Goal: Task Accomplishment & Management: Complete application form

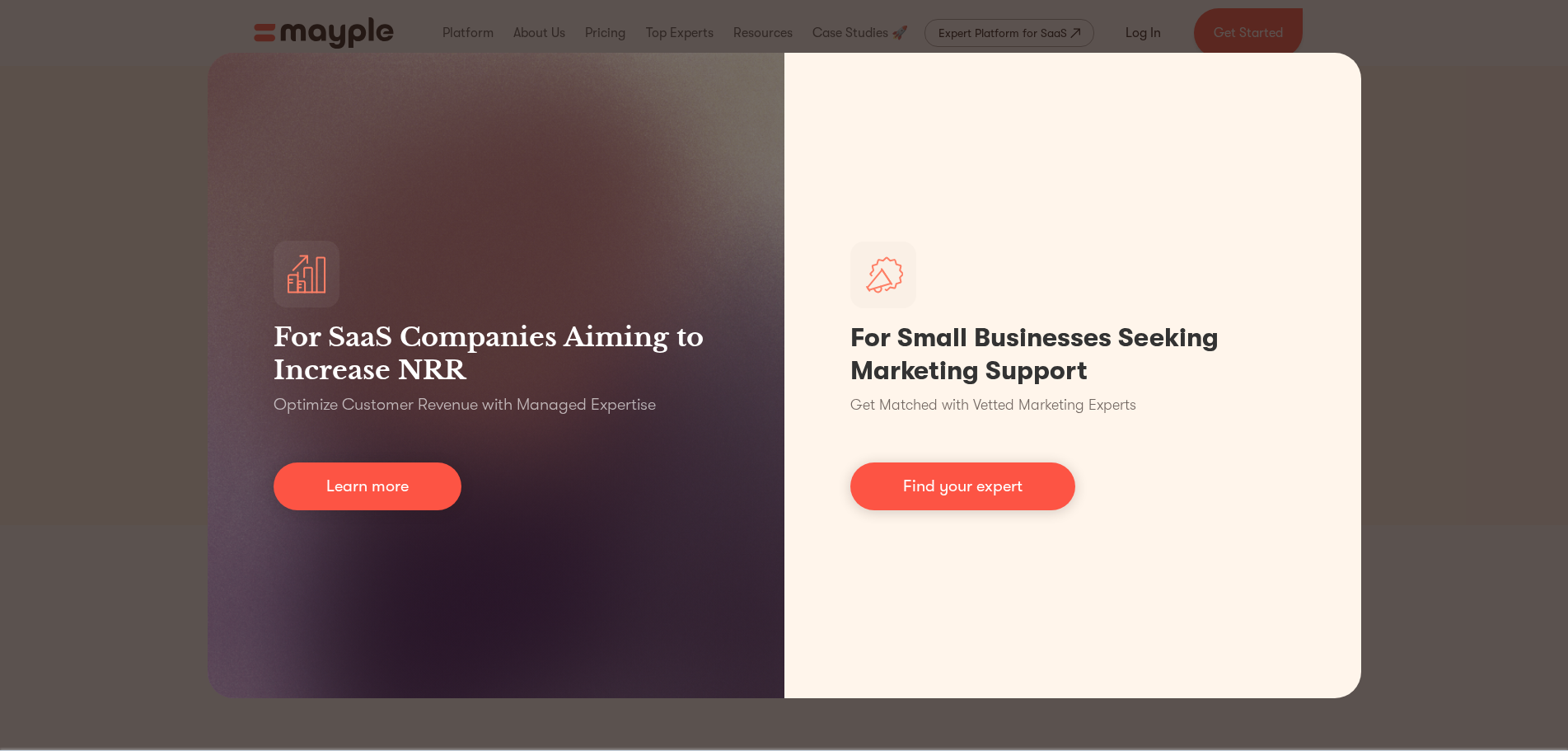
click at [1455, 74] on div "For SaaS Companies Aiming to Increase NRR Optimize Customer Revenue with Manage…" at bounding box center [784, 375] width 1568 height 751
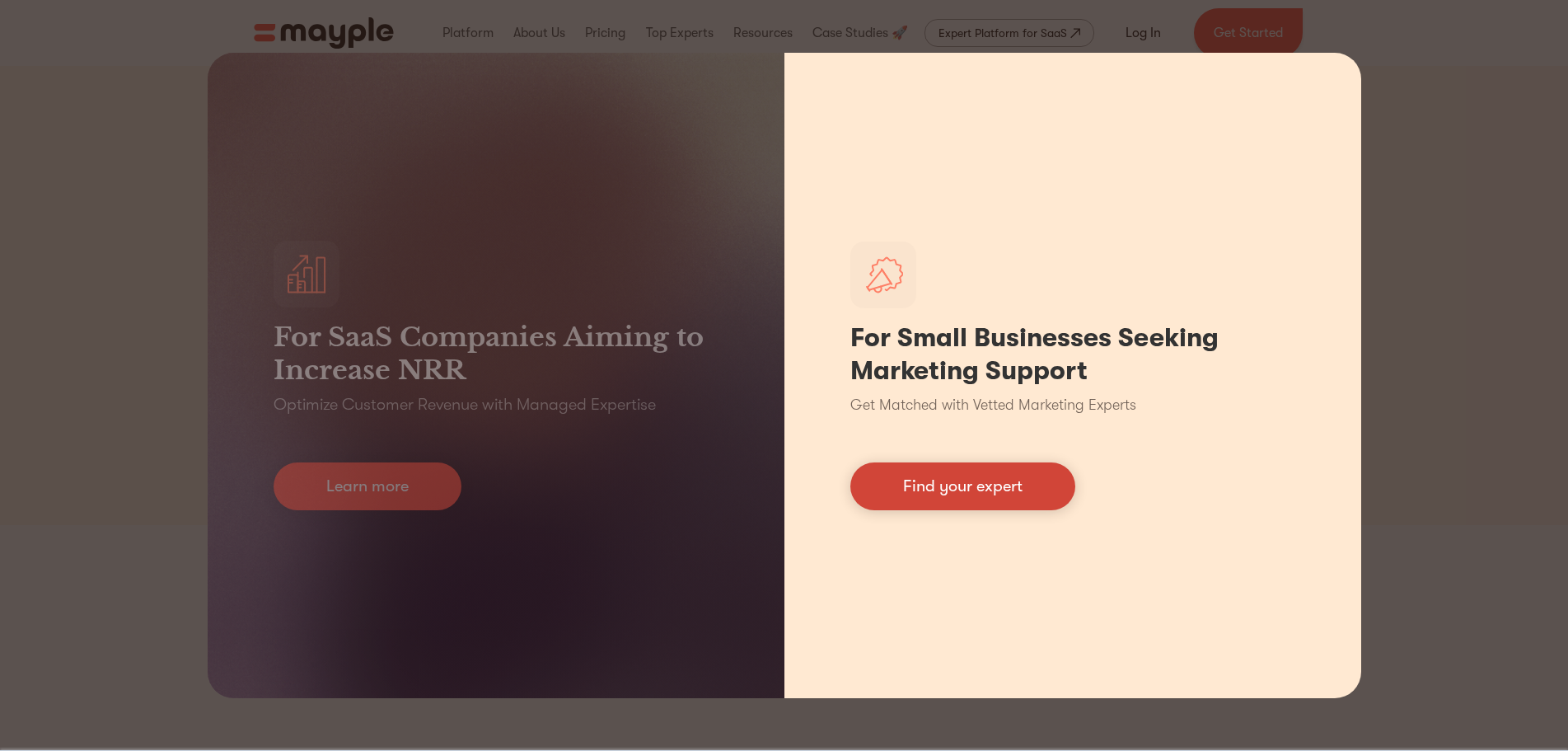
click at [939, 482] on link "Find your expert" at bounding box center [963, 486] width 225 height 48
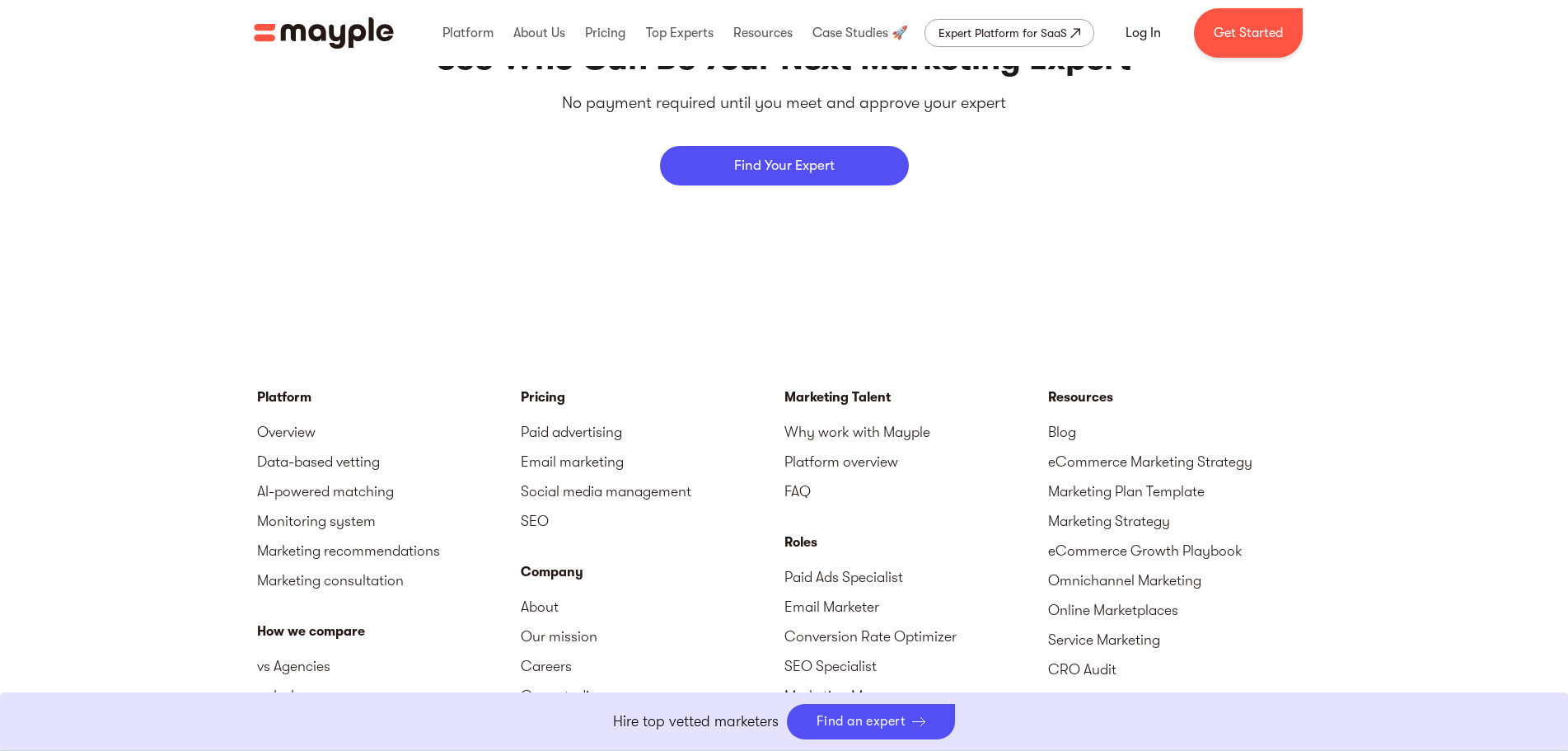
scroll to position [7006, 0]
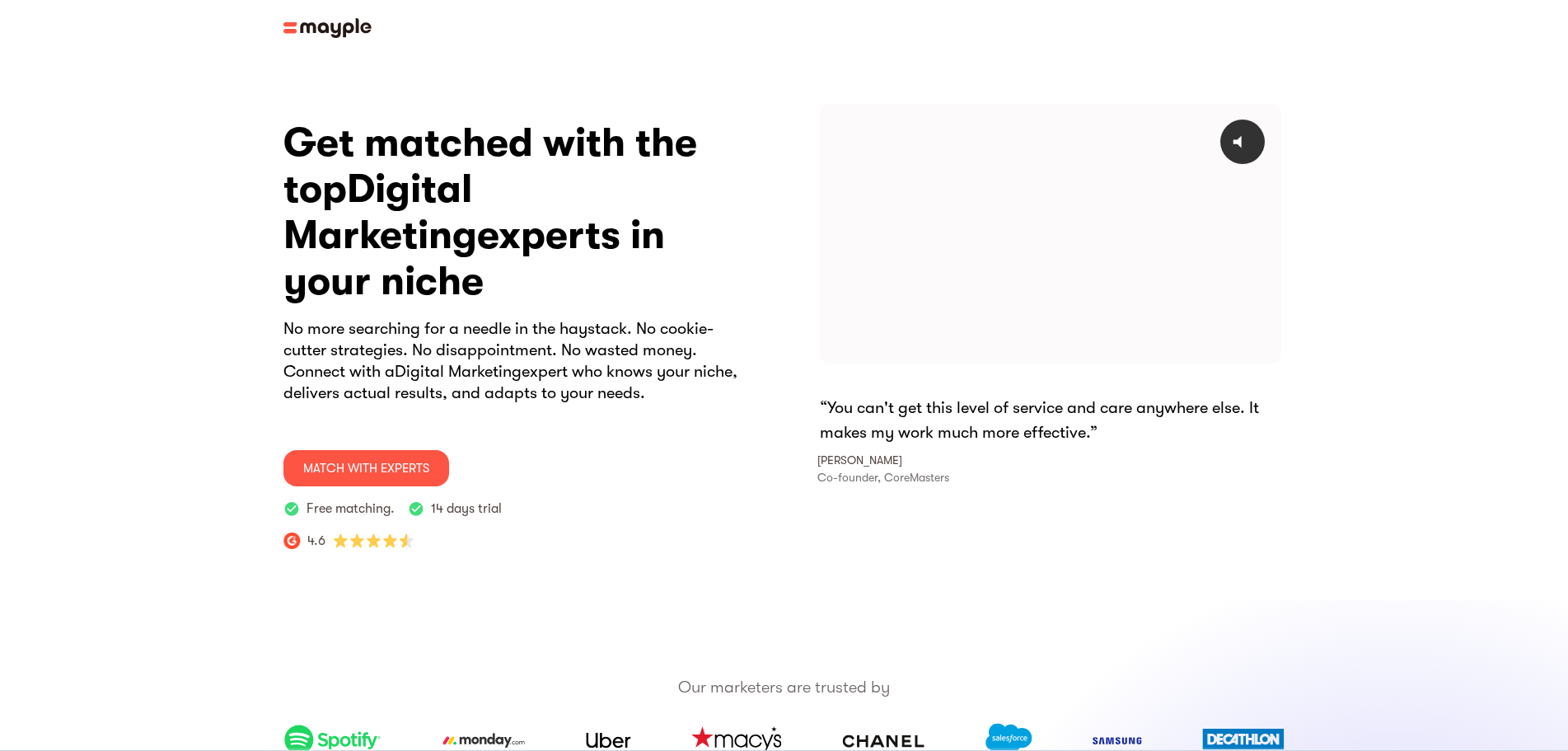
click at [320, 20] on img at bounding box center [327, 28] width 88 height 20
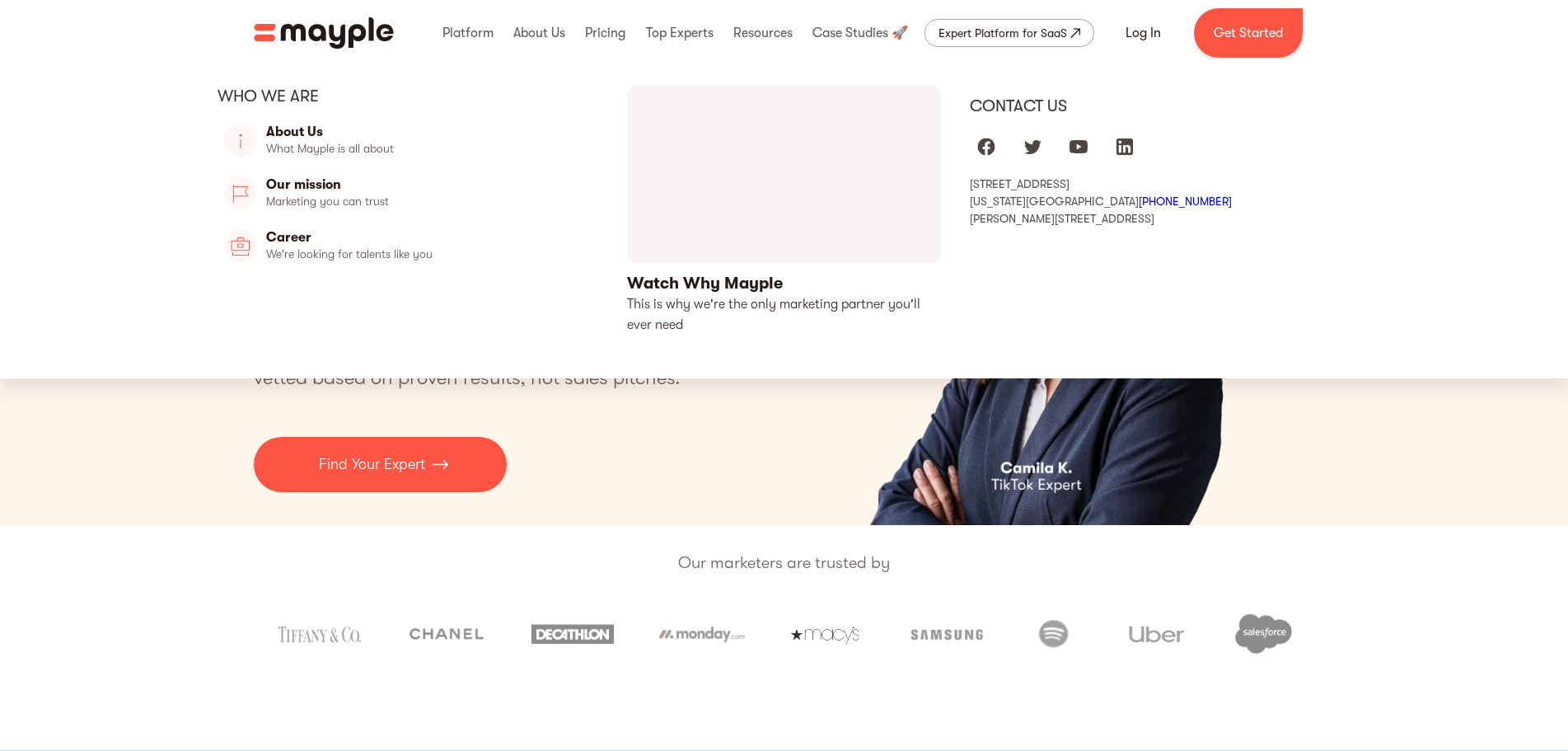
click at [997, 105] on div "Contact us" at bounding box center [1160, 106] width 382 height 22
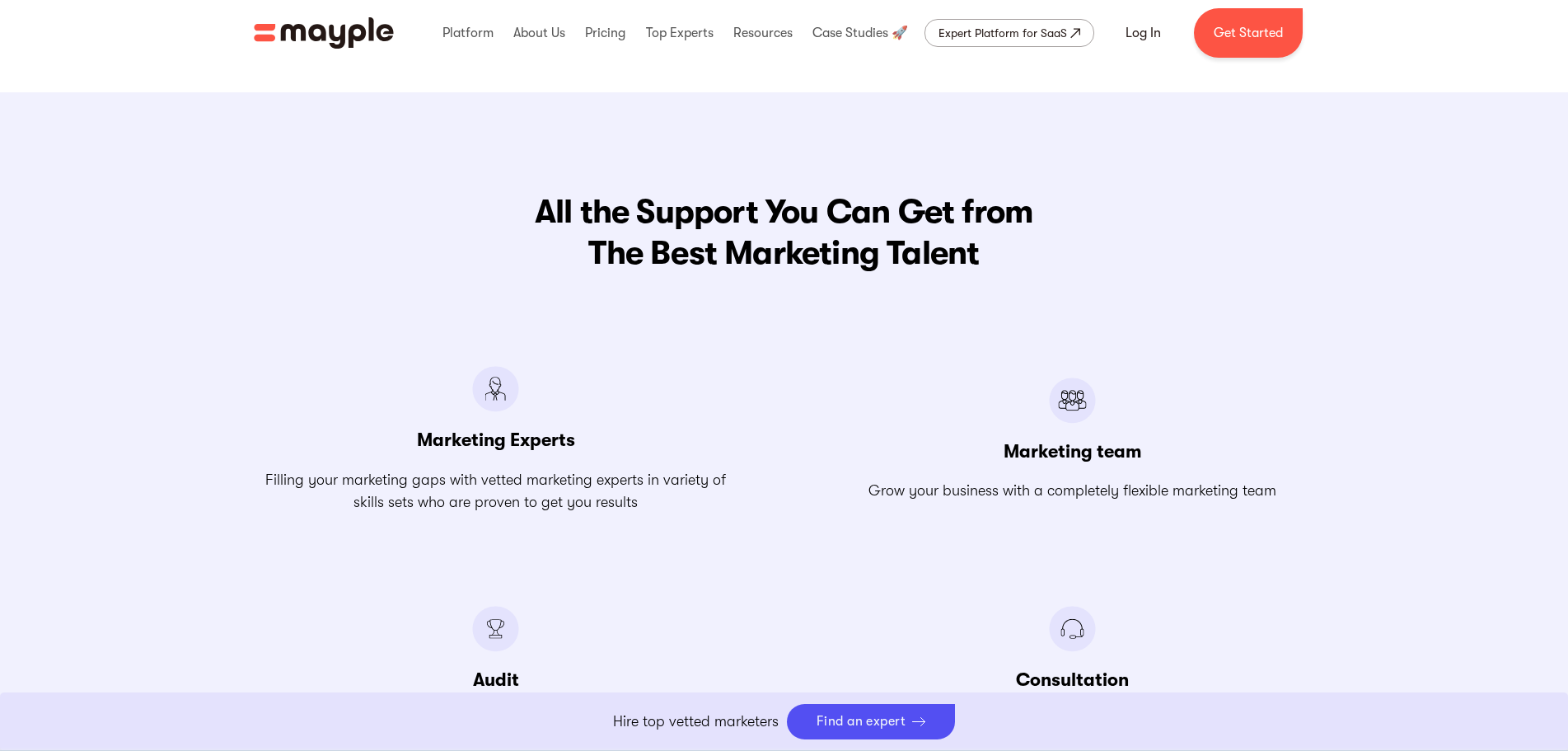
scroll to position [2473, 0]
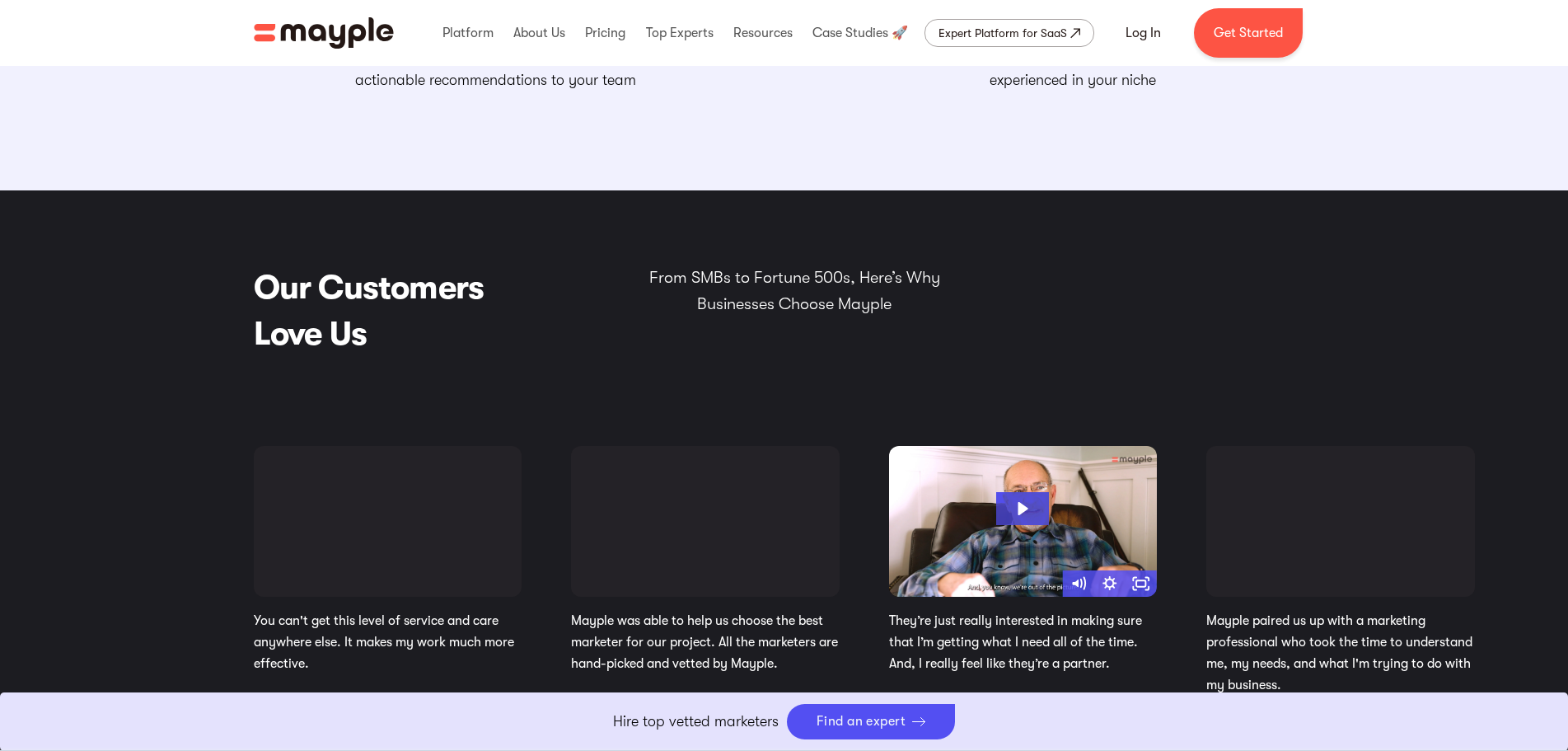
click at [854, 739] on link "Boost Your eCommerce Business Mayple's in your corner to help you make the righ…" at bounding box center [784, 722] width 1568 height 59
click at [850, 715] on link "Boost Your eCommerce Business Mayple's in your corner to help you make the righ…" at bounding box center [784, 722] width 1568 height 59
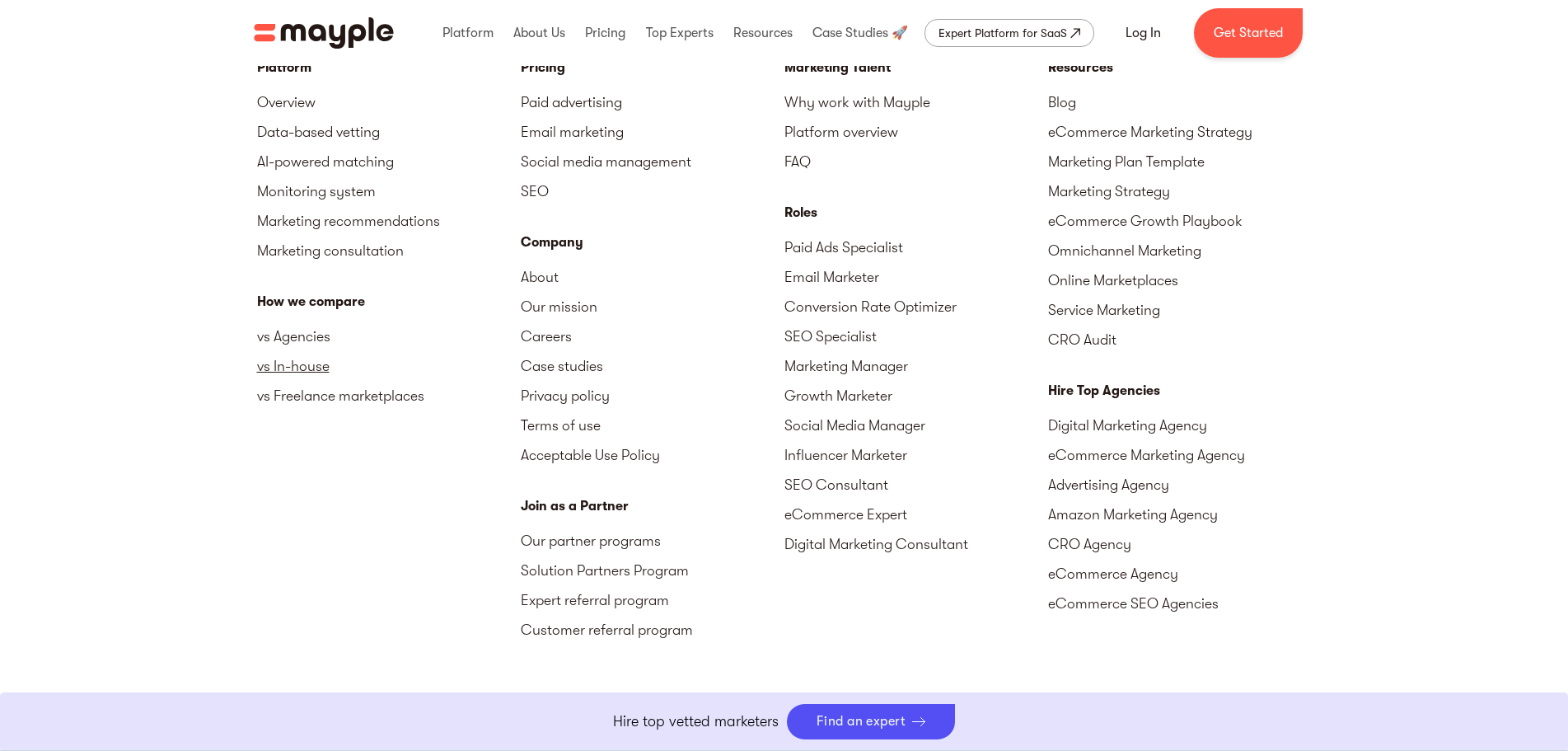
scroll to position [7461, 0]
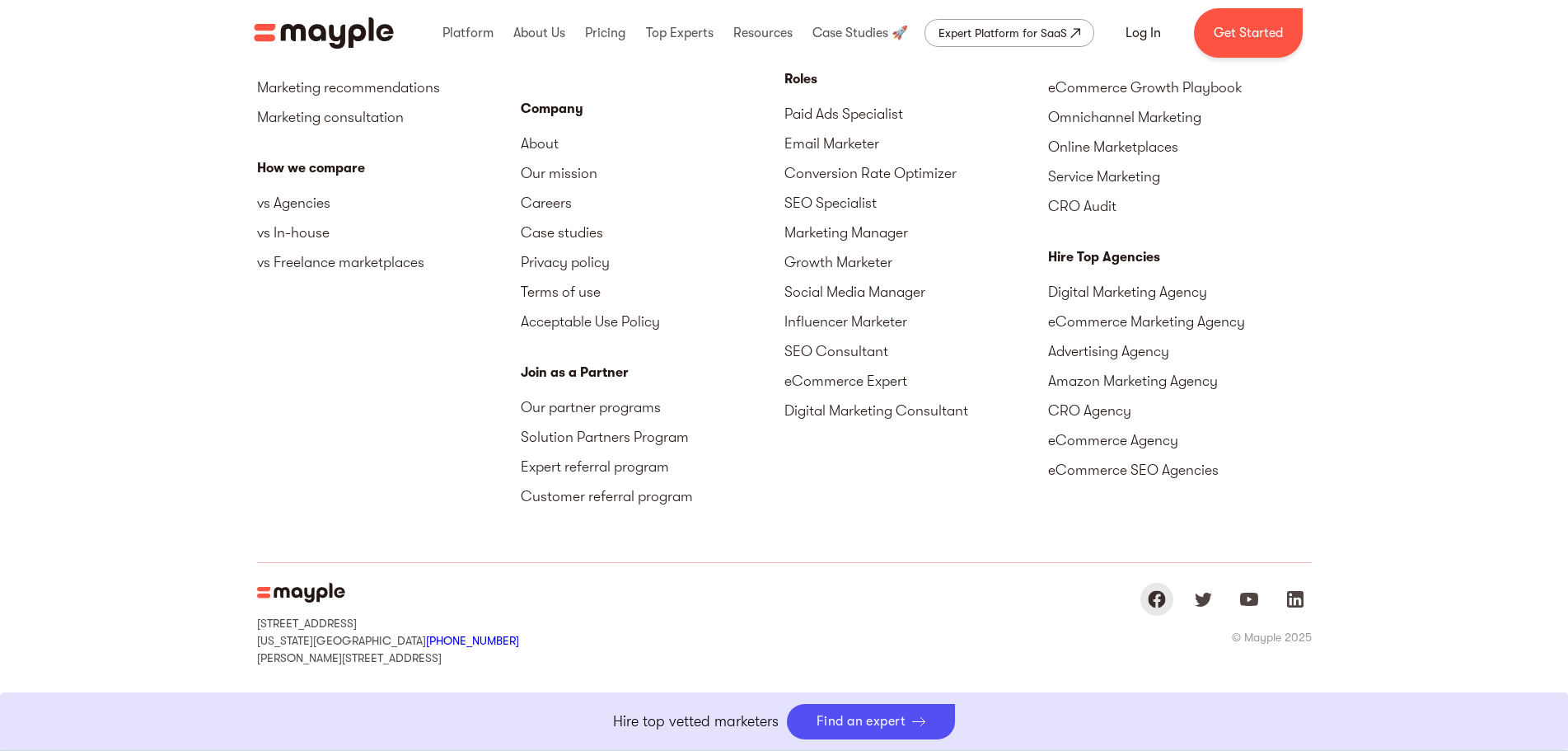
click at [1158, 604] on img "Mayple at Facebook" at bounding box center [1157, 599] width 20 height 20
